Goal: Information Seeking & Learning: Learn about a topic

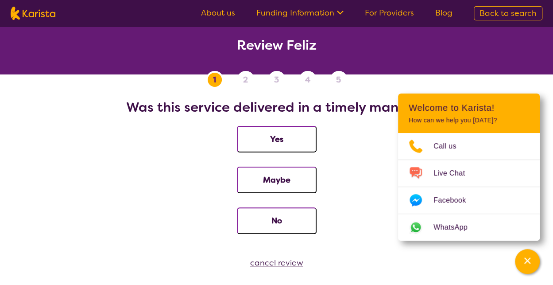
click at [114, 234] on li "No" at bounding box center [277, 227] width 532 height 41
click at [504, 9] on span "Back to search" at bounding box center [507, 13] width 57 height 11
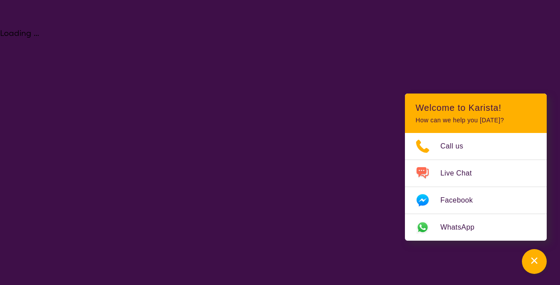
select select "[MEDICAL_DATA]"
select select "NDIS"
select select "[MEDICAL_DATA]"
select select "NDIS"
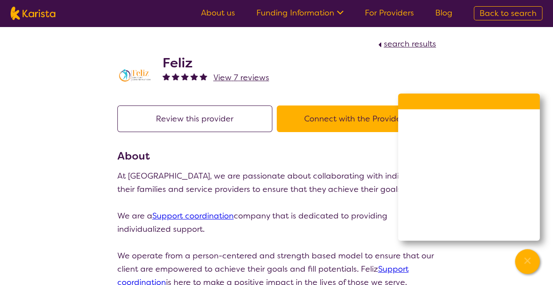
click at [26, 56] on div "search results Feliz View 7 reviews Review this provider Connect with the Provi…" at bounding box center [276, 244] width 553 height 435
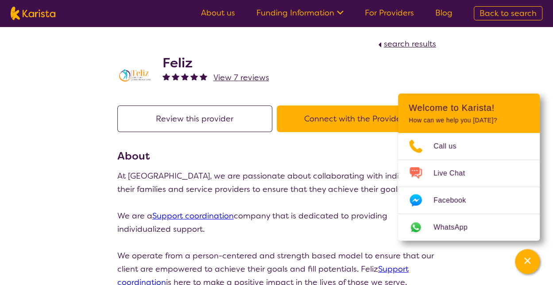
click at [396, 43] on span "search results" at bounding box center [410, 44] width 52 height 11
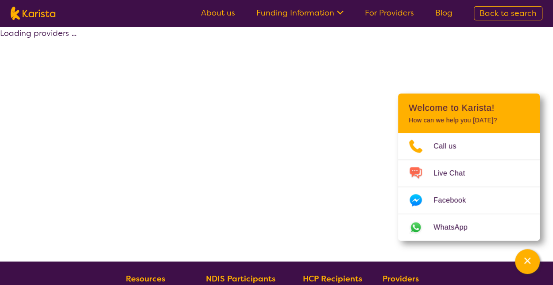
select select "by_score"
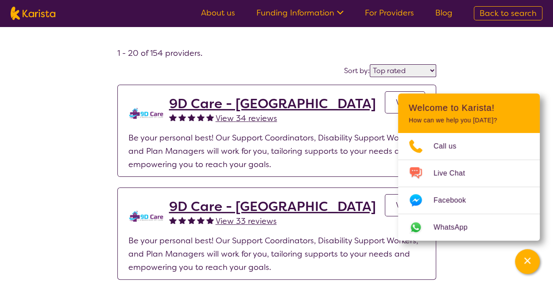
click at [217, 22] on nav "About us Funding Information NDIS - National Disability Insurance Scheme HCP - …" at bounding box center [276, 13] width 553 height 27
click at [219, 16] on link "About us" at bounding box center [218, 13] width 34 height 11
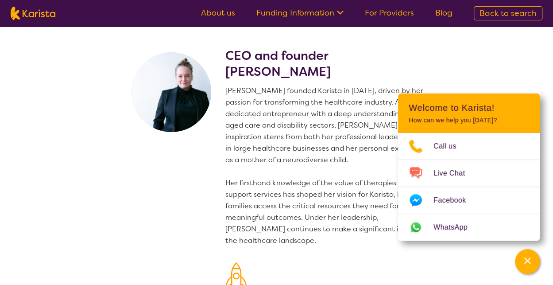
click at [290, 195] on p "[PERSON_NAME] founded Karista in [DATE], driven by her passion for transforming…" at bounding box center [330, 165] width 211 height 161
click at [34, 86] on section "CEO and founder Danielle Bodinnar Danielle founded Karista in 2016, driven by h…" at bounding box center [276, 216] width 553 height 379
